Goal: Task Accomplishment & Management: Manage account settings

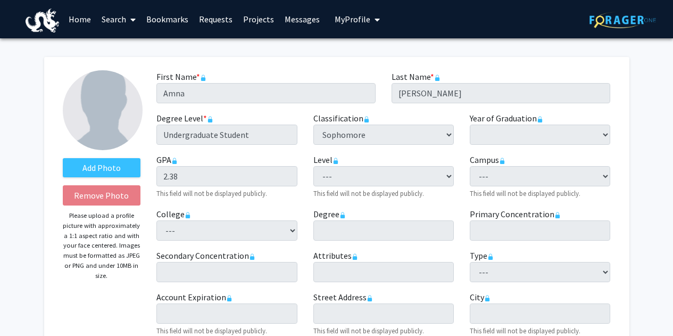
select select "sophomore"
select select
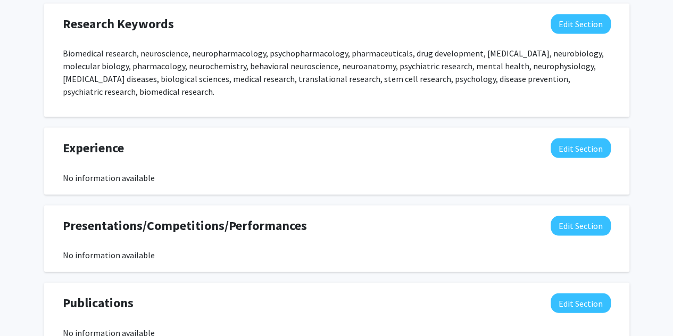
scroll to position [1018, 0]
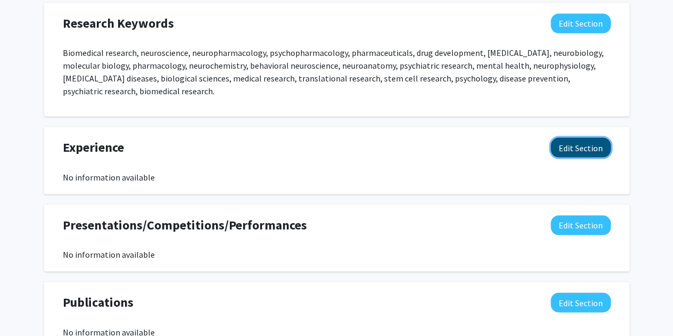
click at [588, 142] on button "Edit Section" at bounding box center [581, 148] width 60 height 20
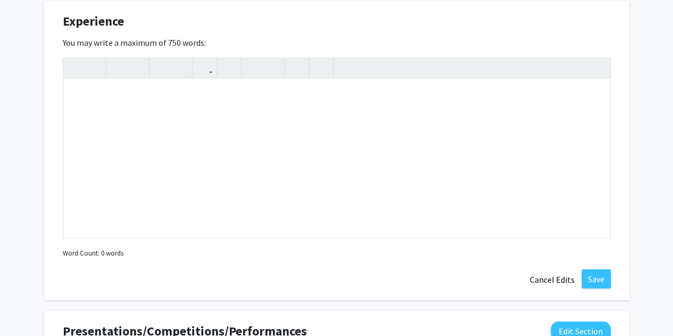
scroll to position [1149, 0]
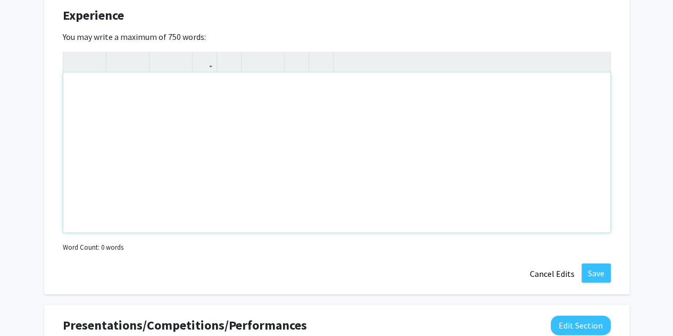
click at [109, 94] on div "Note to users with screen readers: Please deactivate our accessibility plugin f…" at bounding box center [336, 153] width 547 height 160
paste div "Note to users with screen readers: Please deactivate our accessibility plugin f…"
type textarea "<p>Clinical Shadowing – Primary Care Physician’s Office</p><p>Waldorf, [GEOGRAP…"
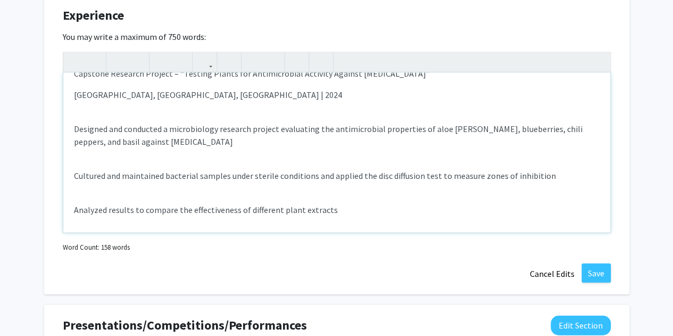
scroll to position [0, 0]
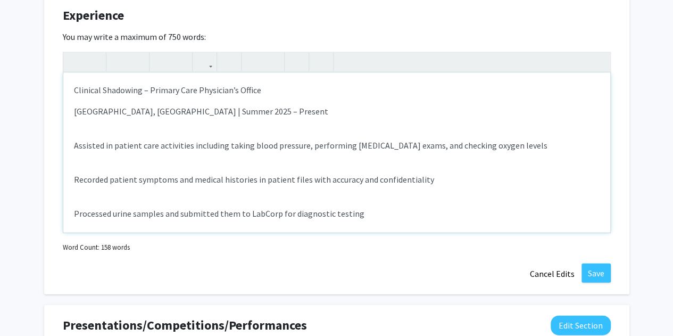
click at [74, 145] on p "Assisted in patient care activities including taking blood pressure, performing…" at bounding box center [337, 145] width 526 height 13
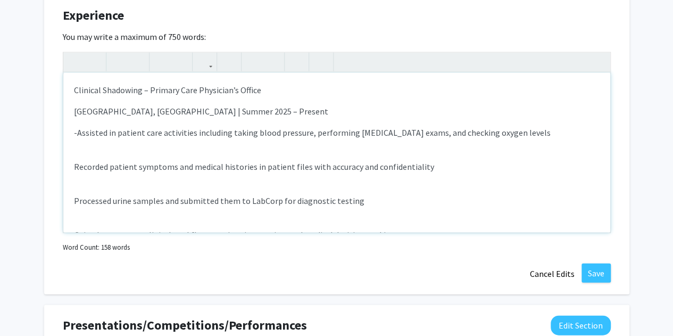
click at [76, 166] on p "Recorded patient symptoms and medical histories in patient files with accuracy …" at bounding box center [337, 166] width 526 height 13
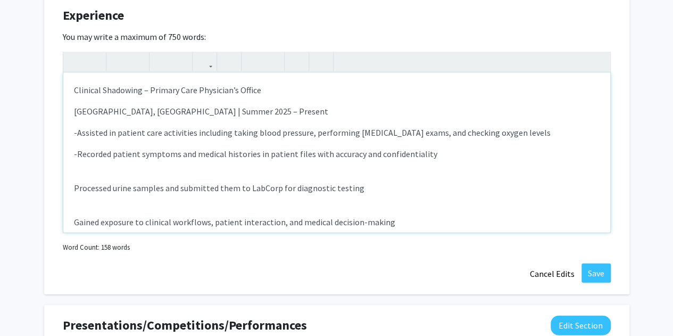
click at [74, 186] on p "Processed urine samples and submitted them to LabCorp for diagnostic testing" at bounding box center [337, 187] width 526 height 13
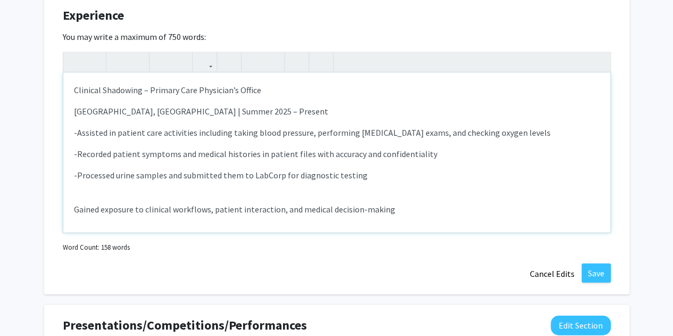
click at [74, 211] on p "Gained exposure to clinical workflows, patient interaction, and medical decisio…" at bounding box center [337, 209] width 526 height 13
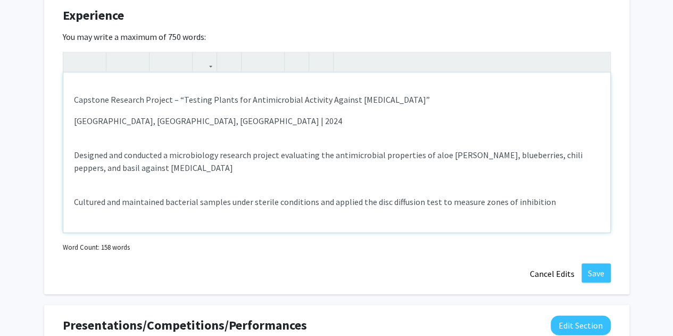
scroll to position [132, 0]
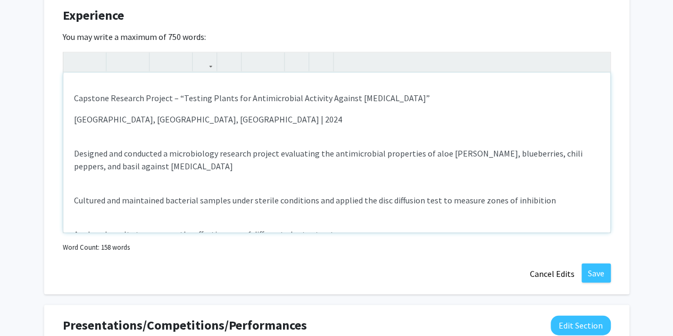
click at [70, 152] on div "Clinical Shadowing – Primary Care Physician’s Office [GEOGRAPHIC_DATA], [GEOGRA…" at bounding box center [336, 153] width 547 height 160
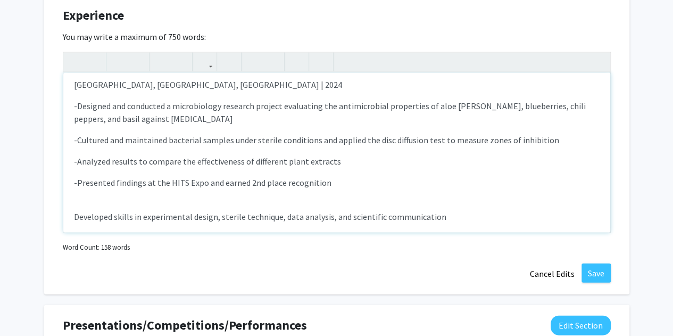
scroll to position [177, 0]
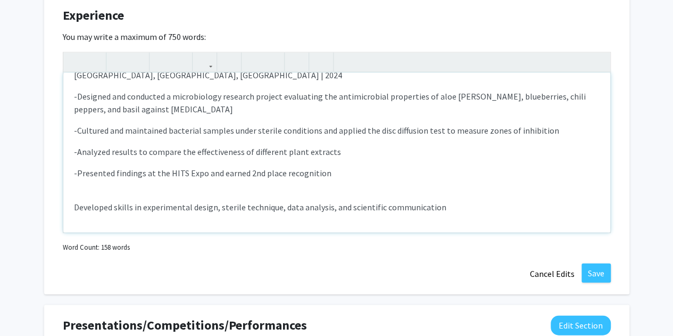
click at [73, 207] on div "Clinical Shadowing – Primary Care Physician’s Office [GEOGRAPHIC_DATA], [GEOGRA…" at bounding box center [336, 153] width 547 height 160
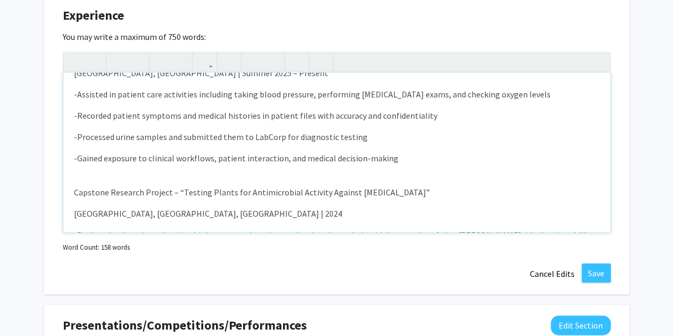
scroll to position [0, 0]
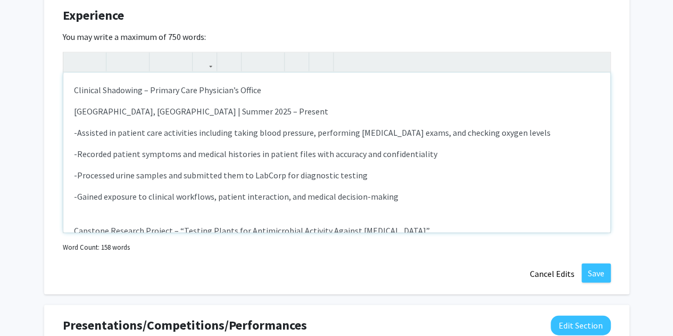
type textarea "<l>Ipsumdol Sitametco – Adipisc Elit Seddoeius’t Incidi</u><l>Etdolor, MA | Ali…"
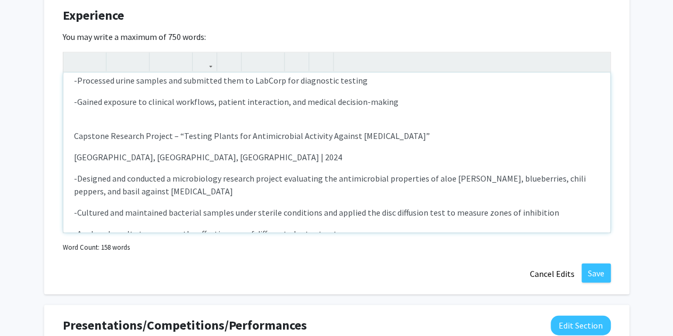
scroll to position [164, 0]
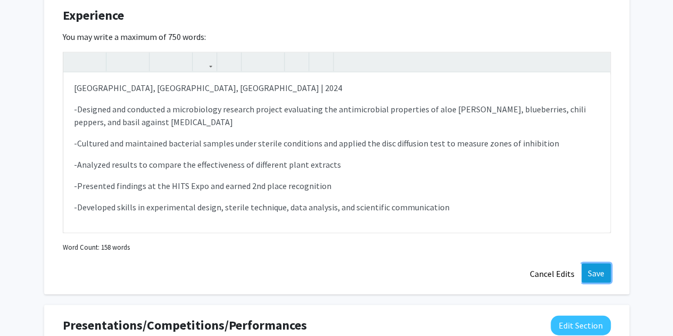
click at [600, 273] on button "Save" at bounding box center [595, 272] width 29 height 19
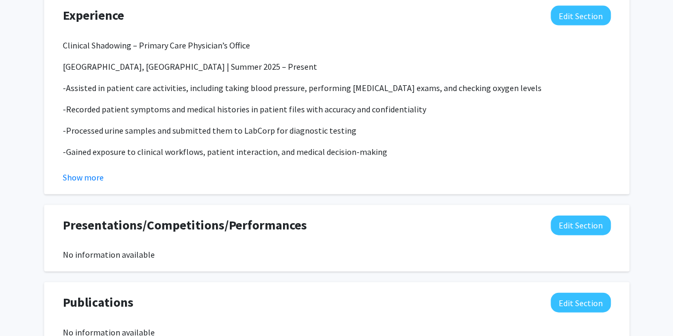
select select "sophomore"
select select
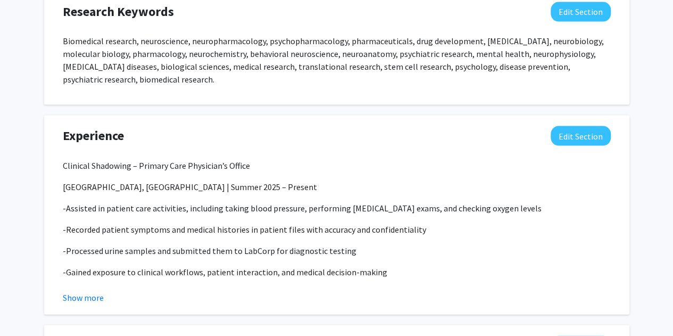
scroll to position [1383, 0]
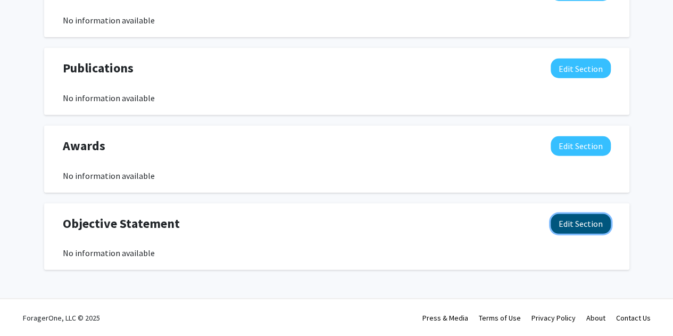
click at [589, 224] on button "Edit Section" at bounding box center [581, 224] width 60 height 20
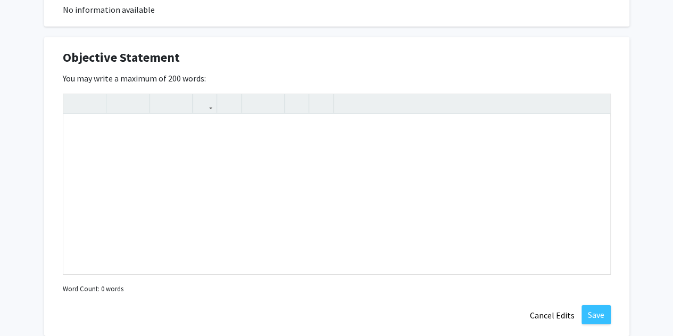
scroll to position [1554, 0]
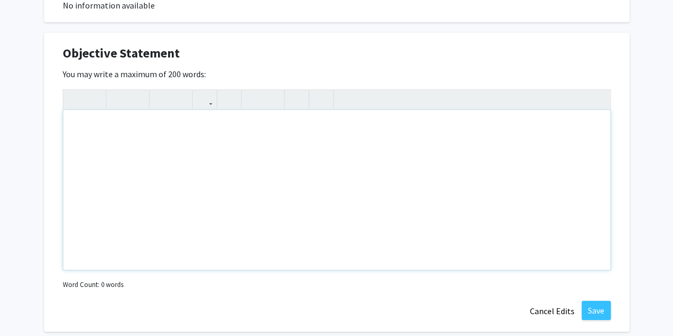
click at [178, 148] on div "Note to users with screen readers: Please deactivate our accessibility plugin f…" at bounding box center [336, 190] width 547 height 160
paste div "Note to users with screen readers: Please deactivate our accessibility plugin f…"
type textarea "<p>Motivated sophomore Biological Sciences student at [GEOGRAPHIC_DATA] on the …"
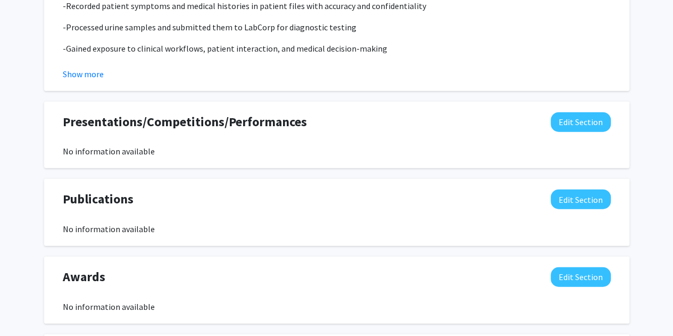
scroll to position [1252, 0]
click at [565, 125] on button "Edit Section" at bounding box center [581, 123] width 60 height 20
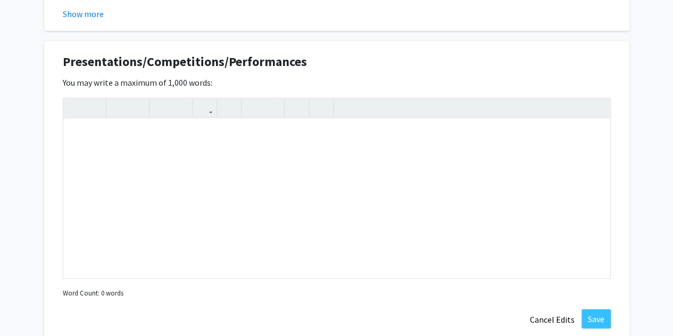
scroll to position [1305, 0]
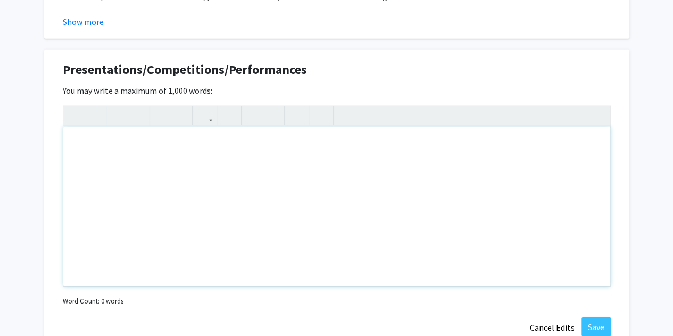
click at [308, 166] on div "Note to users with screen readers: Please deactivate our accessibility plugin f…" at bounding box center [336, 207] width 547 height 160
paste div "Note to users with screen readers: Please deactivate our accessibility plugin f…"
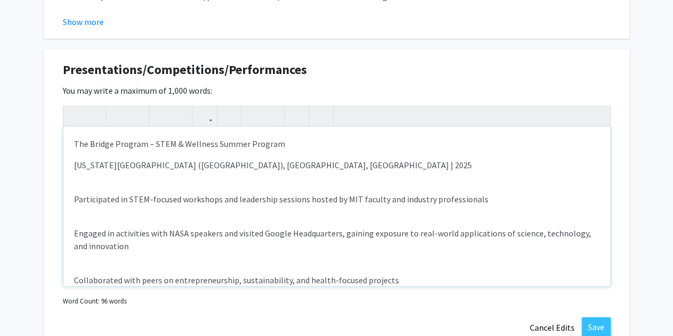
type textarea "<p>The Bridge Program – STEM &amp; Wellness Summer Program</p><p>[US_STATE] Ins…"
click at [73, 198] on div "The Bridge Program – STEM & Wellness Summer Program [US_STATE] Institute of Tec…" at bounding box center [336, 207] width 547 height 160
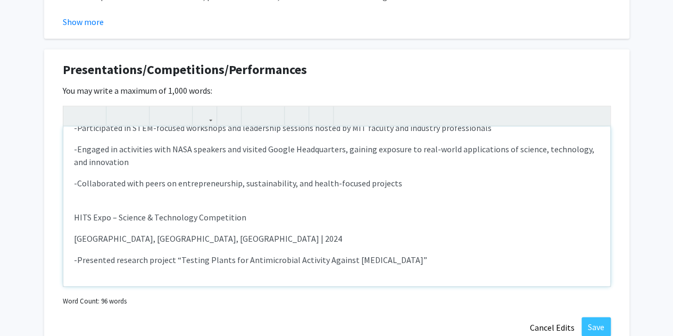
scroll to position [71, 0]
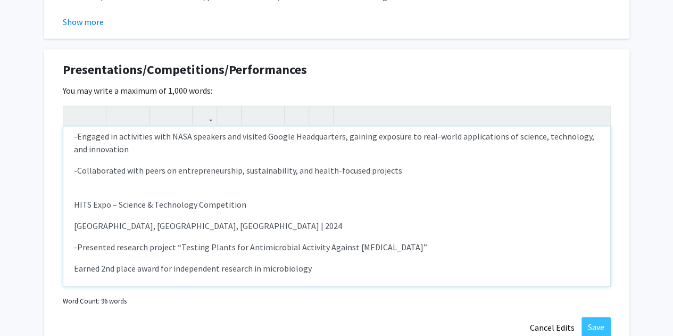
type textarea "<p>The Bridge Program – STEM &amp; Wellness Summer Program</p><p>[US_STATE] Ins…"
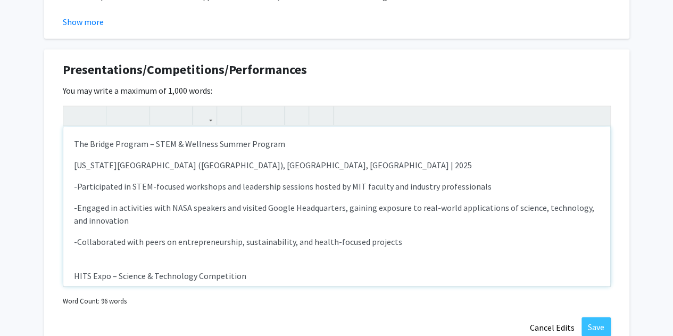
scroll to position [1263, 0]
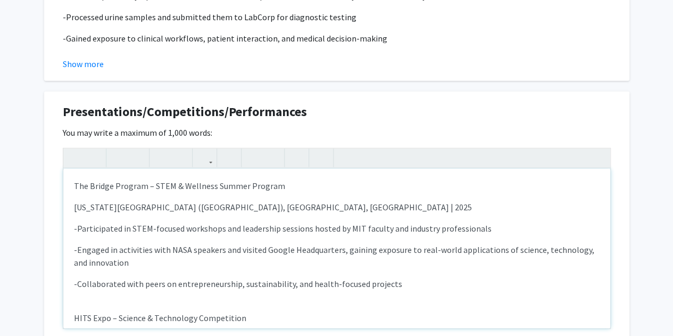
click at [240, 201] on p "[US_STATE][GEOGRAPHIC_DATA] ([GEOGRAPHIC_DATA]), [GEOGRAPHIC_DATA], [GEOGRAPHIC…" at bounding box center [337, 207] width 526 height 13
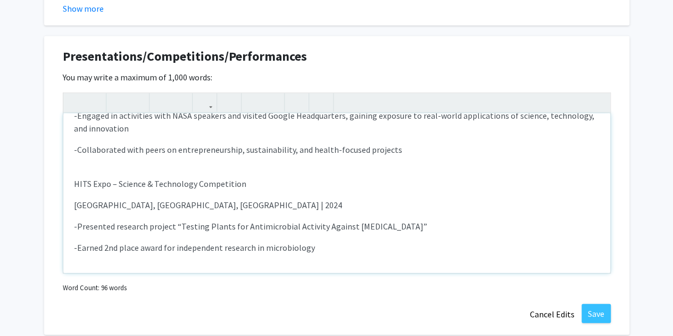
scroll to position [1323, 0]
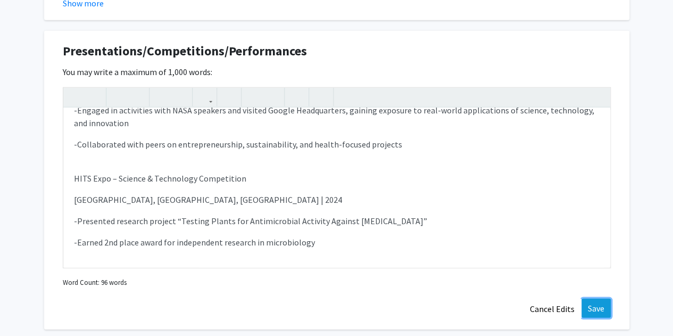
click at [601, 307] on button "Save" at bounding box center [595, 307] width 29 height 19
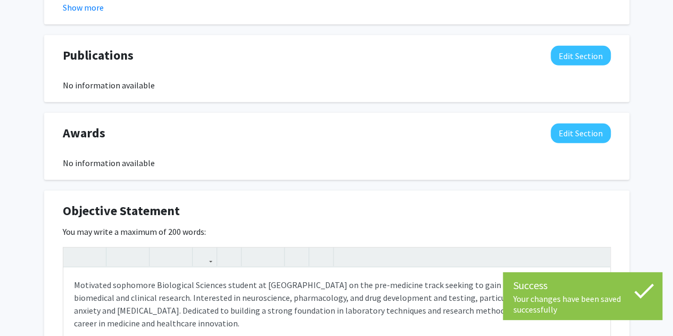
scroll to position [1529, 0]
click at [587, 126] on button "Edit Section" at bounding box center [581, 133] width 60 height 20
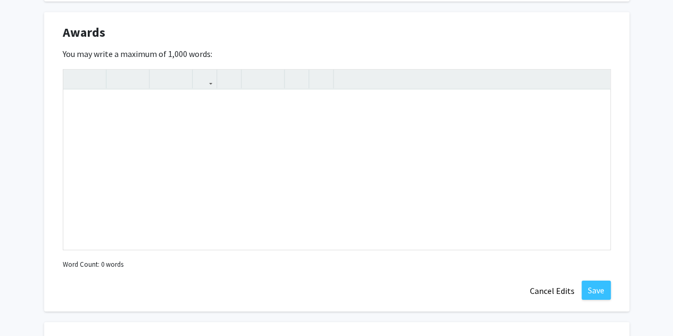
scroll to position [1629, 0]
click at [261, 136] on div "Note to users with screen readers: Please deactivate our accessibility plugin f…" at bounding box center [336, 169] width 547 height 160
paste div "Note to users with screen readers: Please deactivate our accessibility plugin f…"
type textarea "<p>2nd Place – HITS Expo Science &amp; Technology Competition</p><p>[GEOGRAPHIC…"
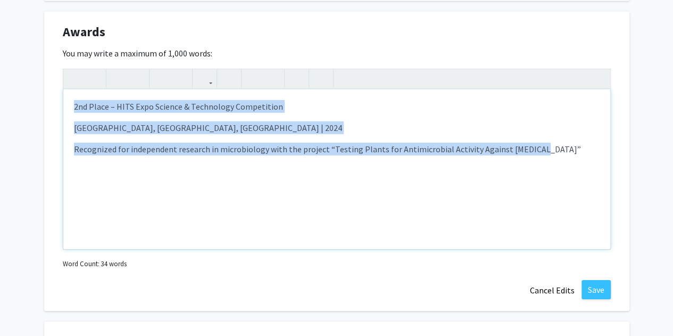
drag, startPoint x: 532, startPoint y: 154, endPoint x: 70, endPoint y: 88, distance: 466.5
click at [70, 88] on div "<p>2nd Place – HITS Expo Science &amp; Technology Competition</p><p>[GEOGRAPHIC…" at bounding box center [337, 159] width 548 height 181
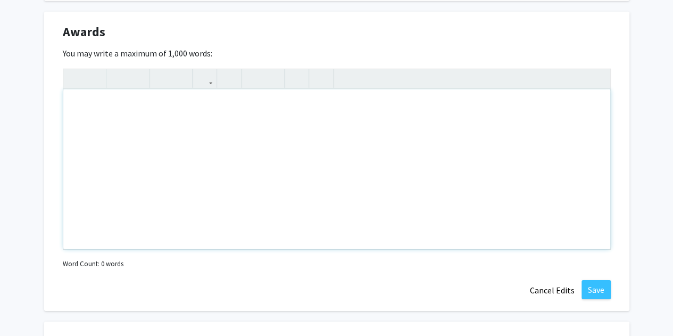
type textarea "<p>[PERSON_NAME] Scholarship</p><p>[GEOGRAPHIC_DATA], [GEOGRAPHIC_DATA], [GEOGR…"
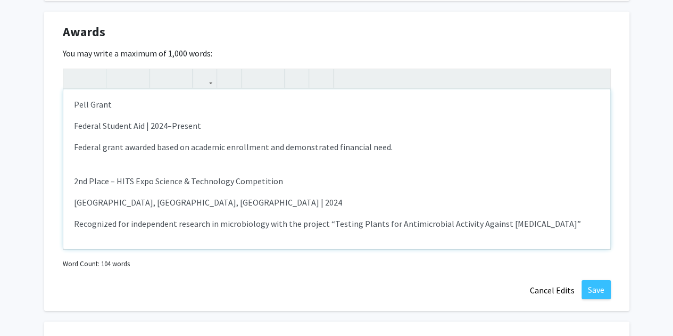
scroll to position [0, 0]
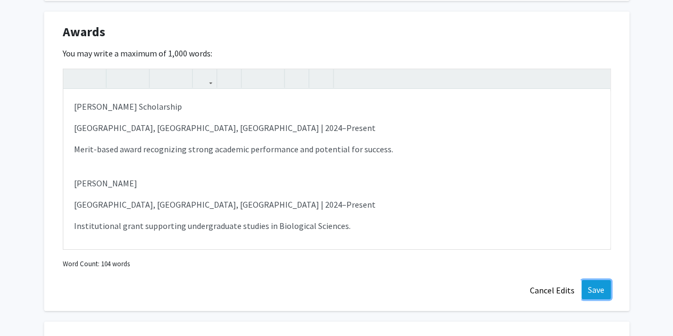
click at [596, 285] on button "Save" at bounding box center [595, 289] width 29 height 19
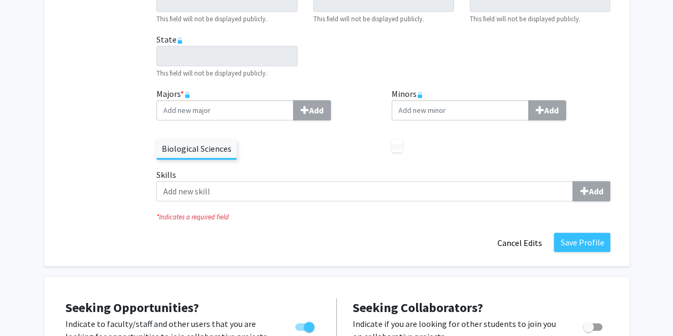
scroll to position [355, 0]
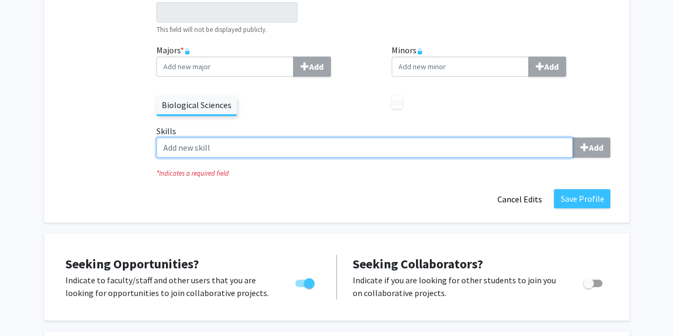
click at [401, 151] on input "Skills Add" at bounding box center [364, 147] width 416 height 20
click at [462, 149] on input "Skills Add" at bounding box center [364, 147] width 416 height 20
paste input "Laboratory: Pipetting, solution preparation, sterile technique, bacterial cultu…"
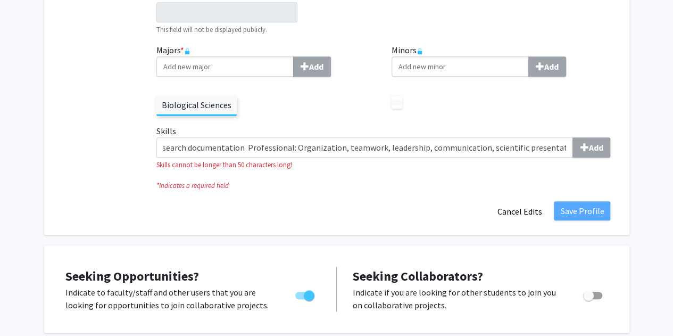
scroll to position [0, 0]
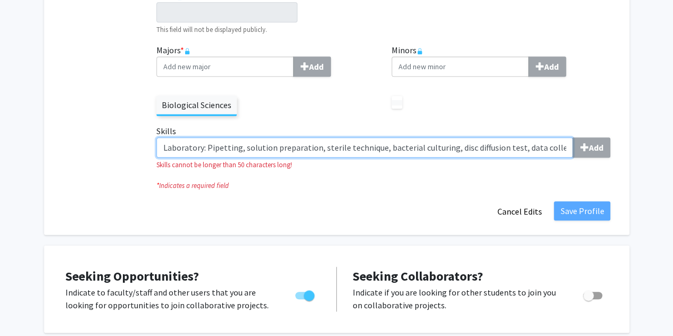
click at [556, 149] on input "Laboratory: Pipetting, solution preparation, sterile technique, bacterial cultu…" at bounding box center [364, 147] width 416 height 20
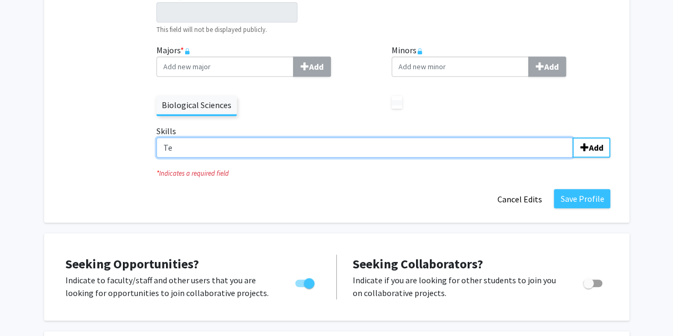
type input "T"
paste input "Pipetting, sterile technique, bacterial culturing, disc diffusion testing, data…"
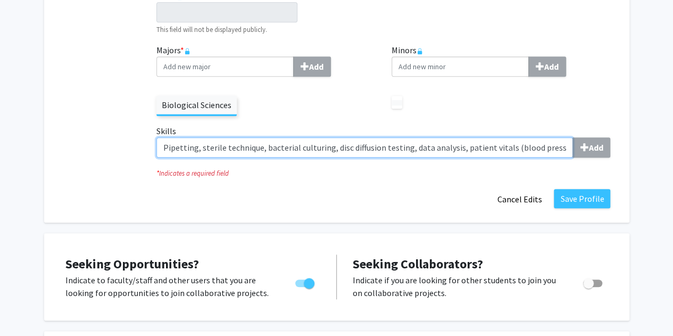
scroll to position [0, 552]
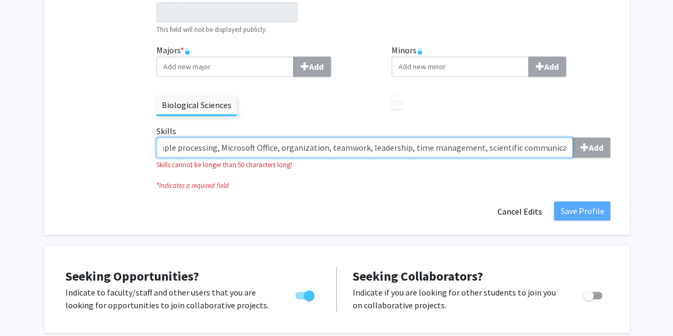
type input "Pipetting, sterile technique, bacterial culturing, disc diffusion testing, data…"
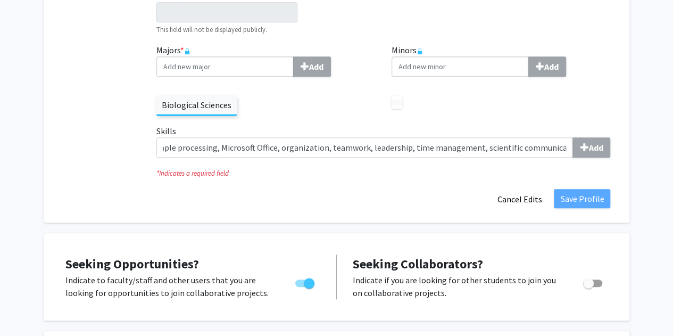
scroll to position [0, 0]
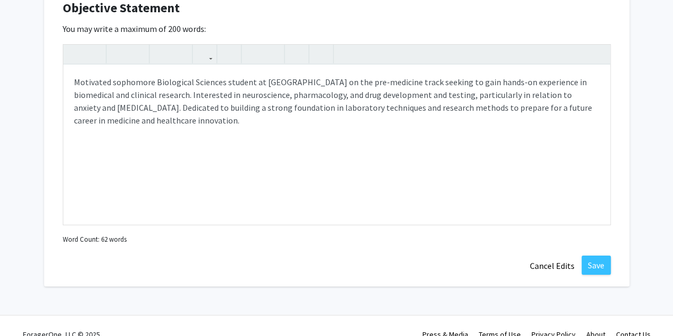
scroll to position [1878, 0]
